Goal: Information Seeking & Learning: Learn about a topic

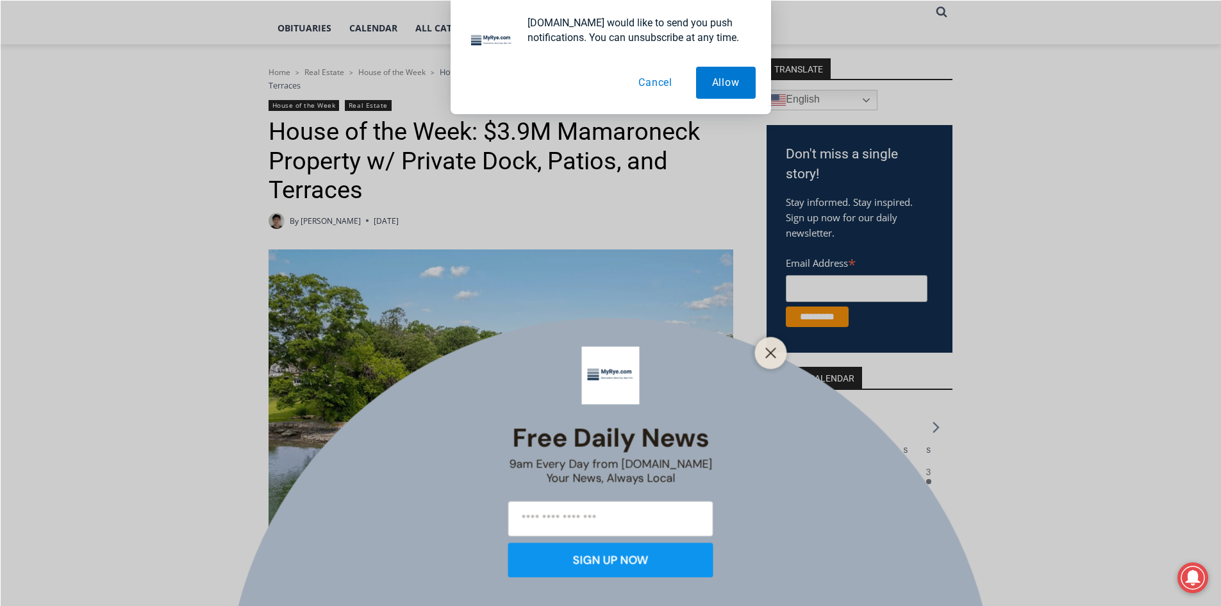
click at [658, 81] on button "Cancel" at bounding box center [655, 83] width 66 height 32
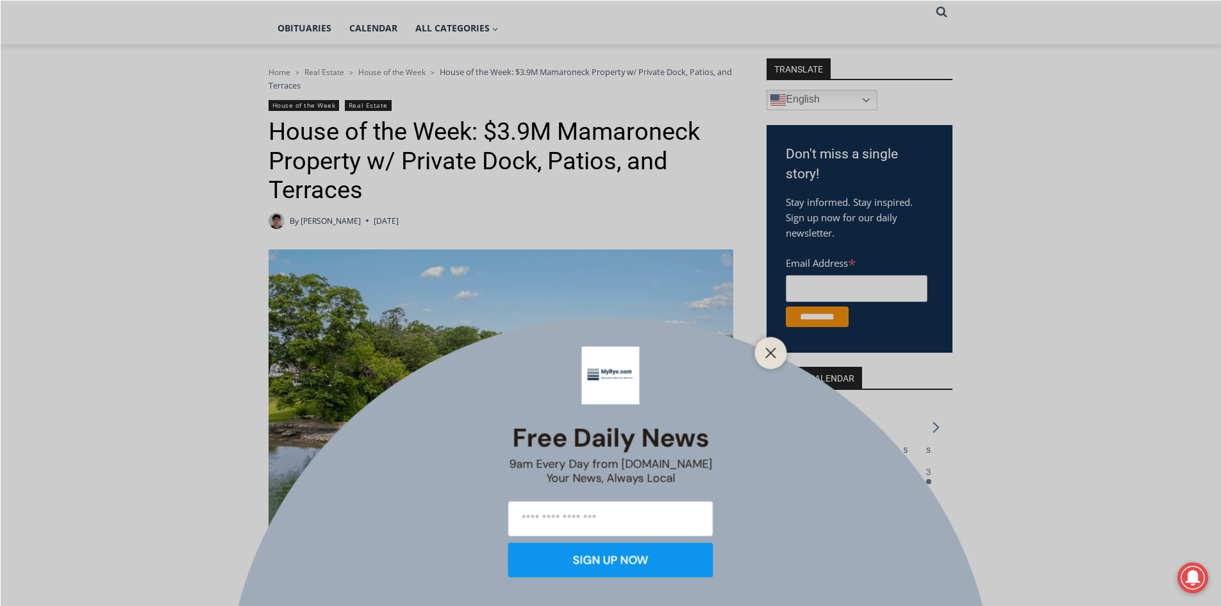
click at [774, 351] on icon "Close" at bounding box center [771, 353] width 12 height 12
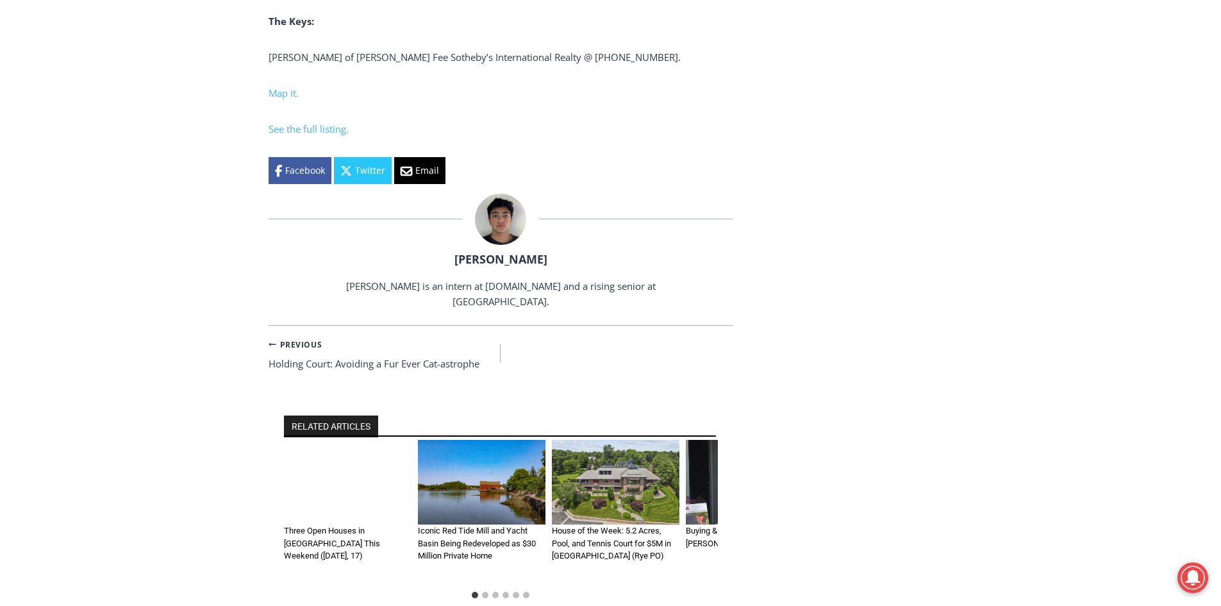
scroll to position [5065, 0]
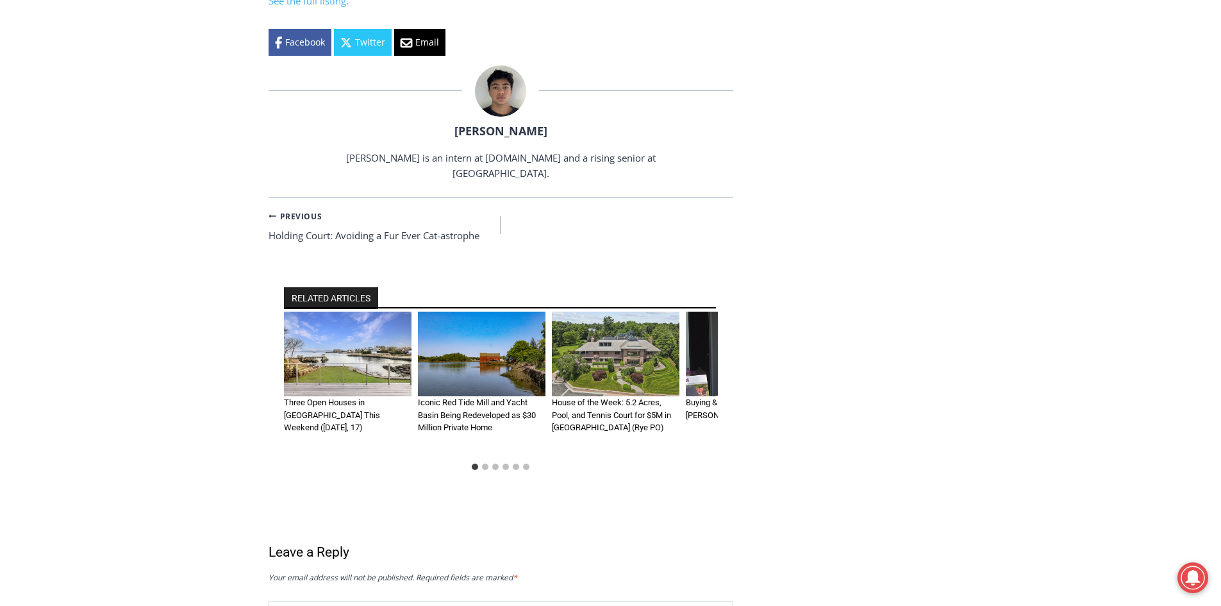
click at [615, 355] on img "3 of 6" at bounding box center [616, 354] width 128 height 85
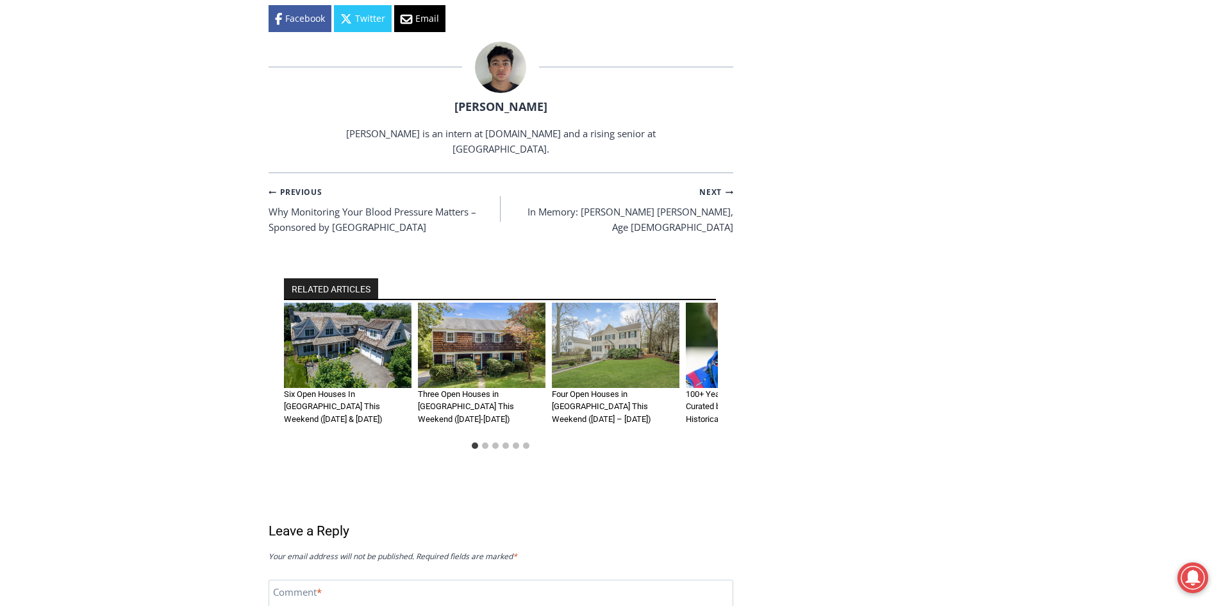
scroll to position [5962, 0]
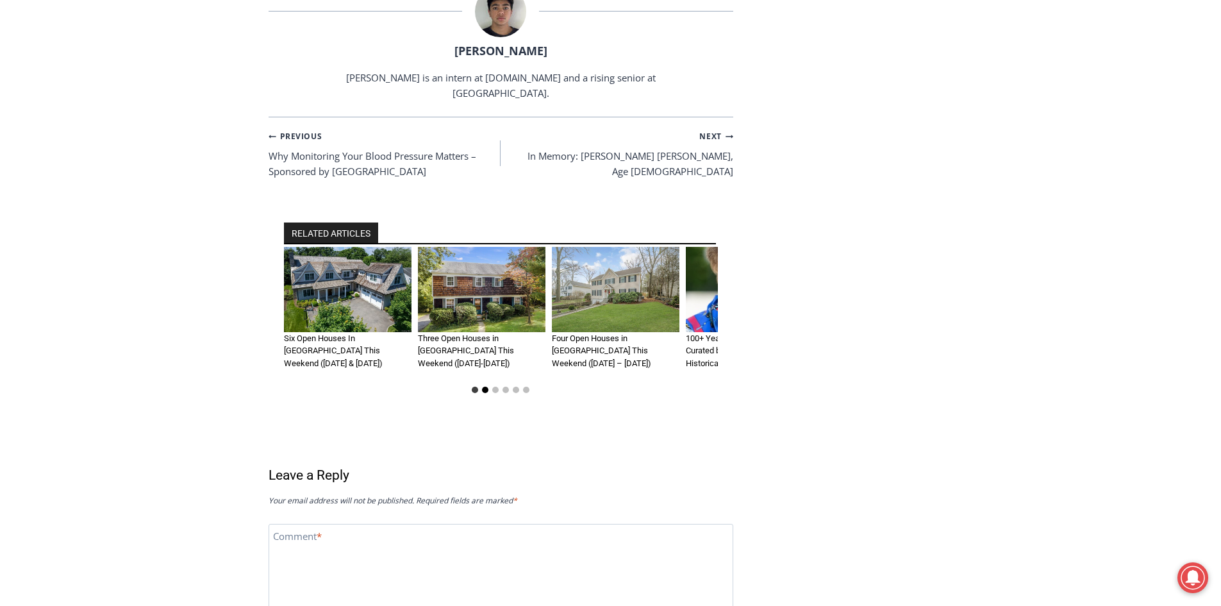
click at [485, 387] on button "Go to slide 2" at bounding box center [485, 390] width 6 height 6
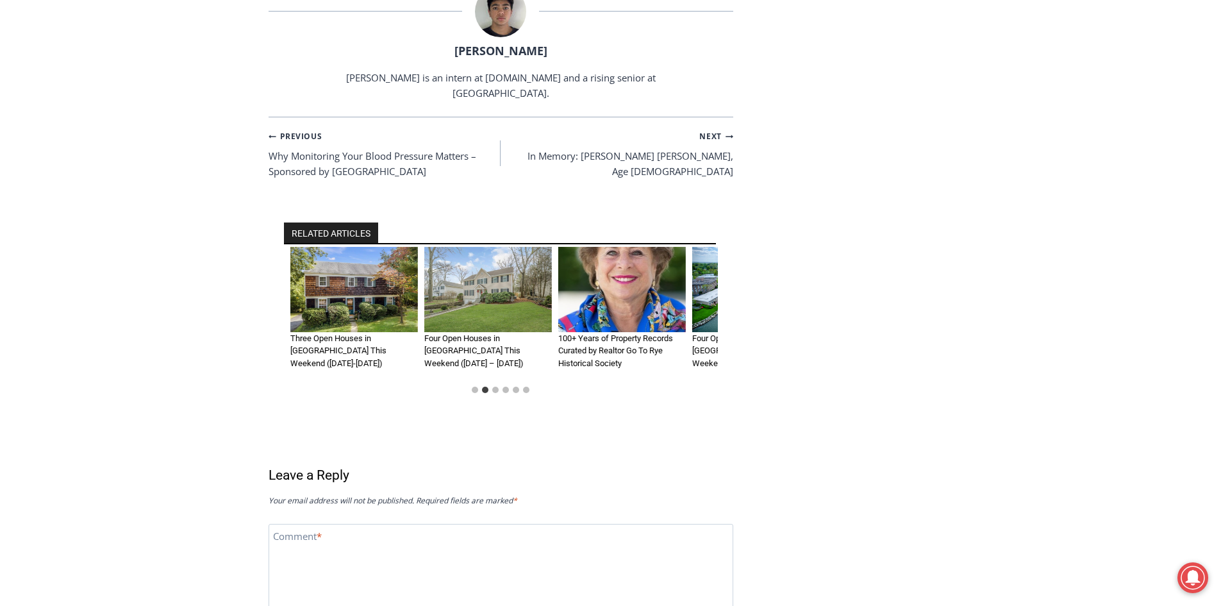
click at [501, 385] on li "Select a slide to show" at bounding box center [506, 390] width 10 height 10
click at [496, 387] on button "Go to slide 3" at bounding box center [495, 390] width 6 height 6
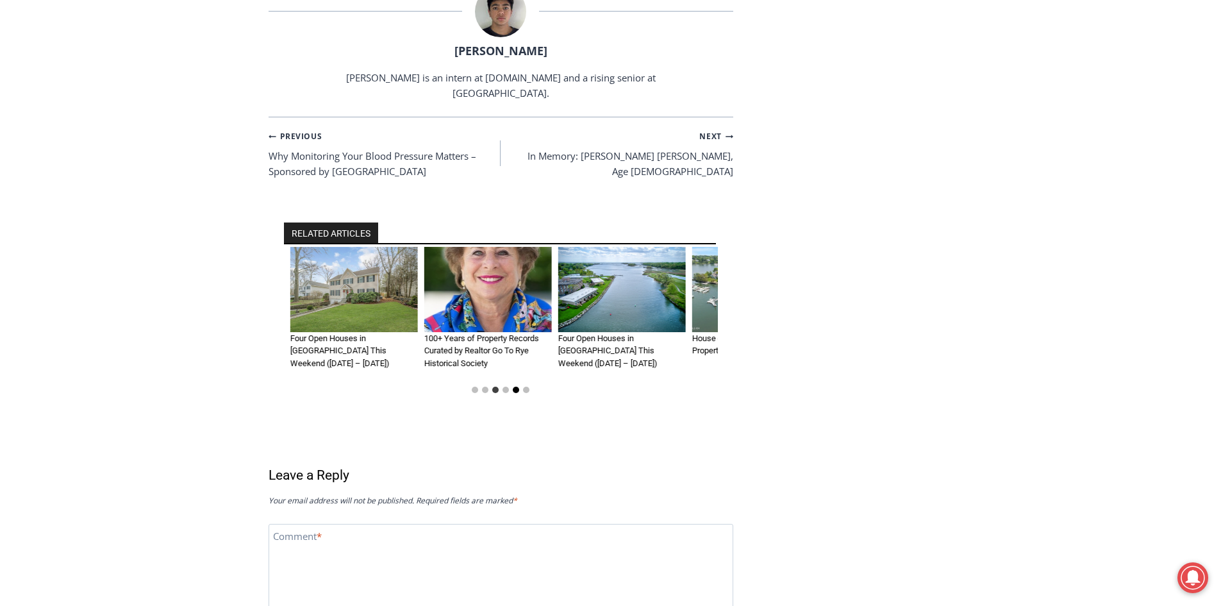
click at [514, 387] on button "Go to slide 5" at bounding box center [516, 390] width 6 height 6
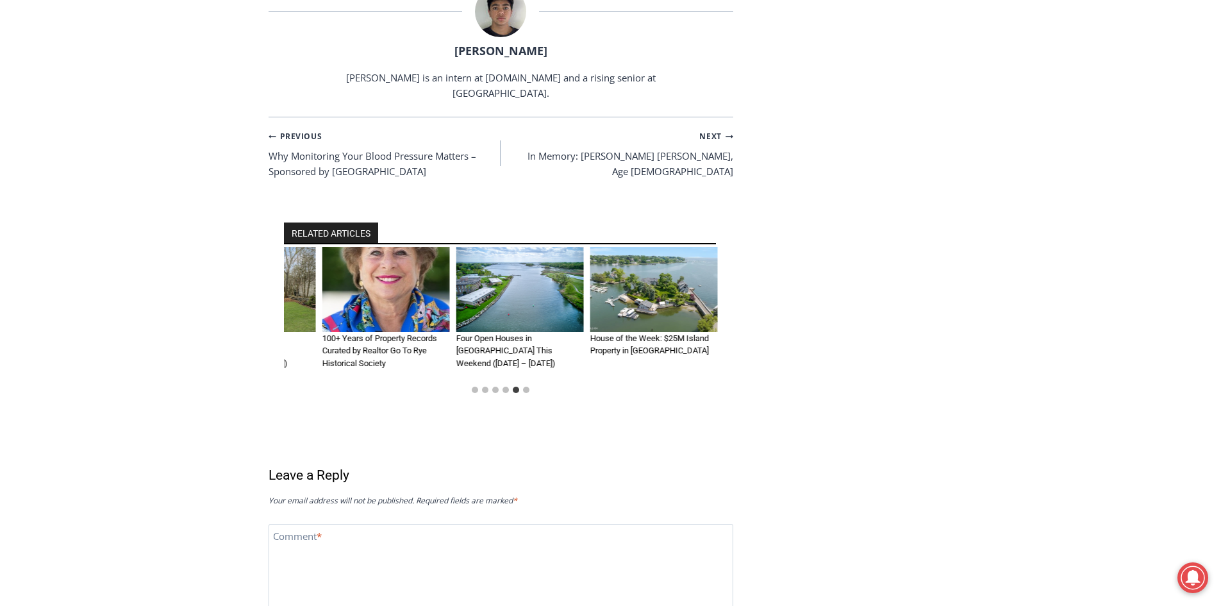
click at [617, 249] on img "6 of 6" at bounding box center [654, 289] width 128 height 85
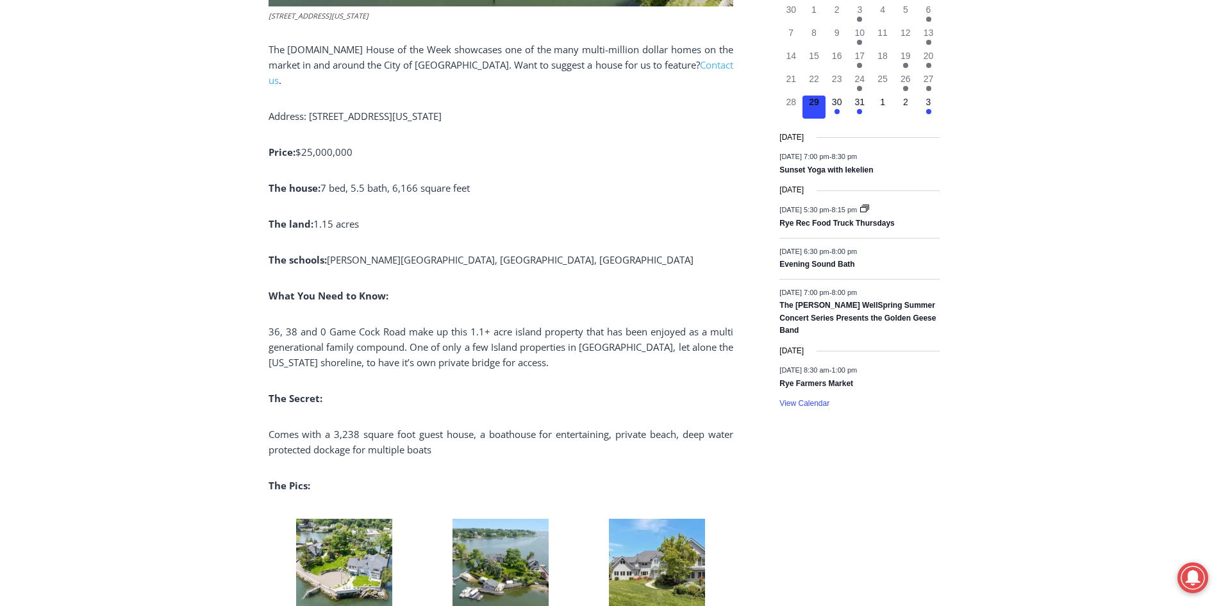
scroll to position [449, 0]
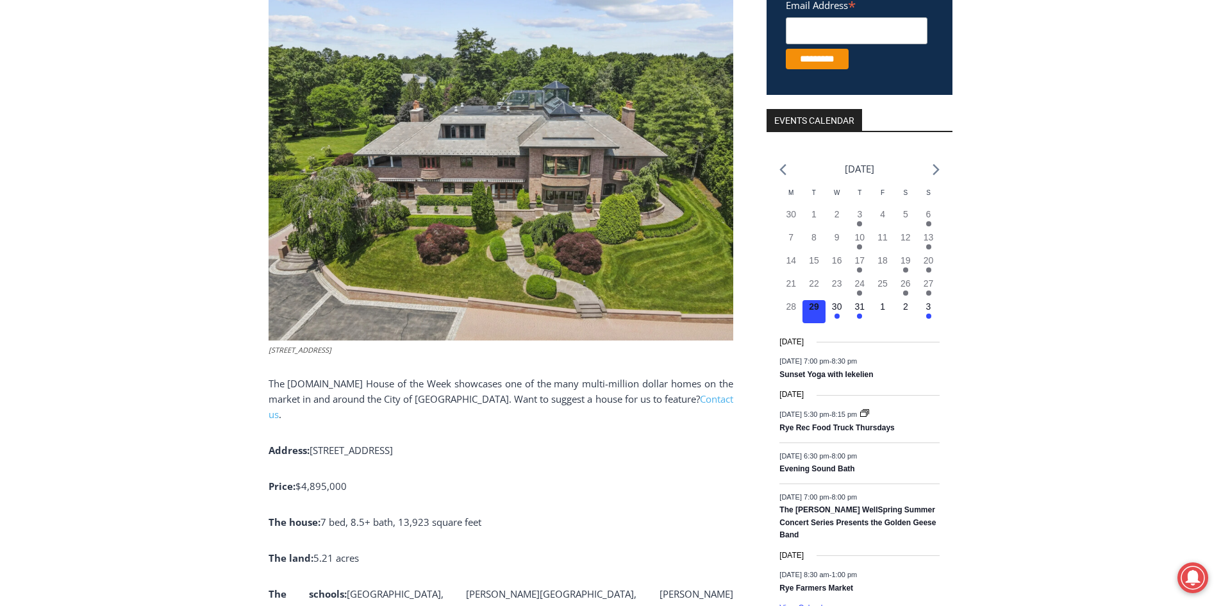
scroll to position [385, 0]
